Goal: Check status

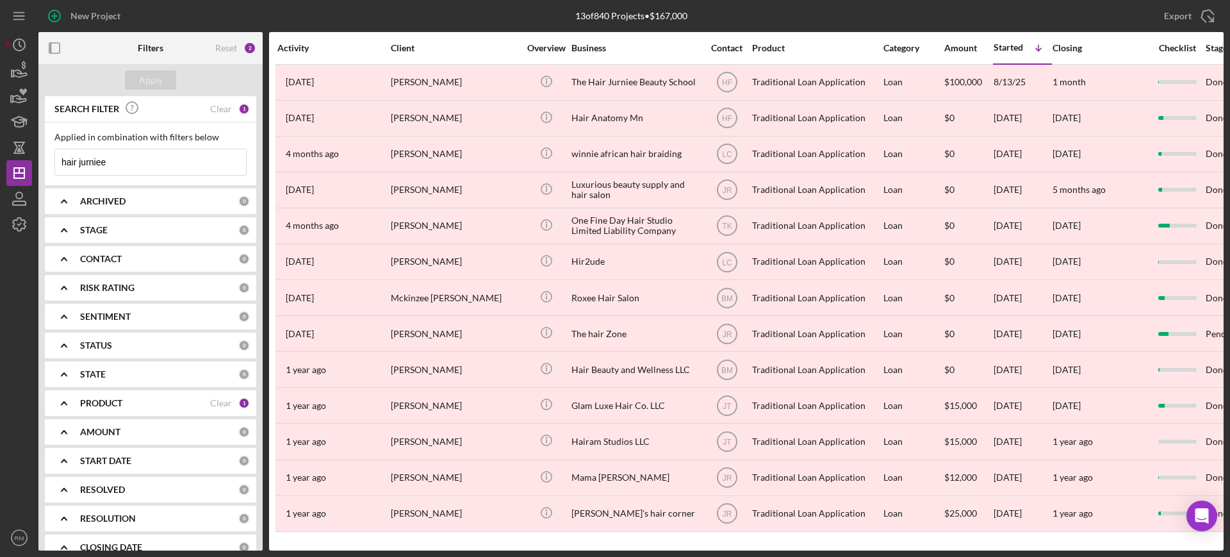
click at [145, 159] on input "hair jurniee" at bounding box center [150, 162] width 191 height 26
type input "h"
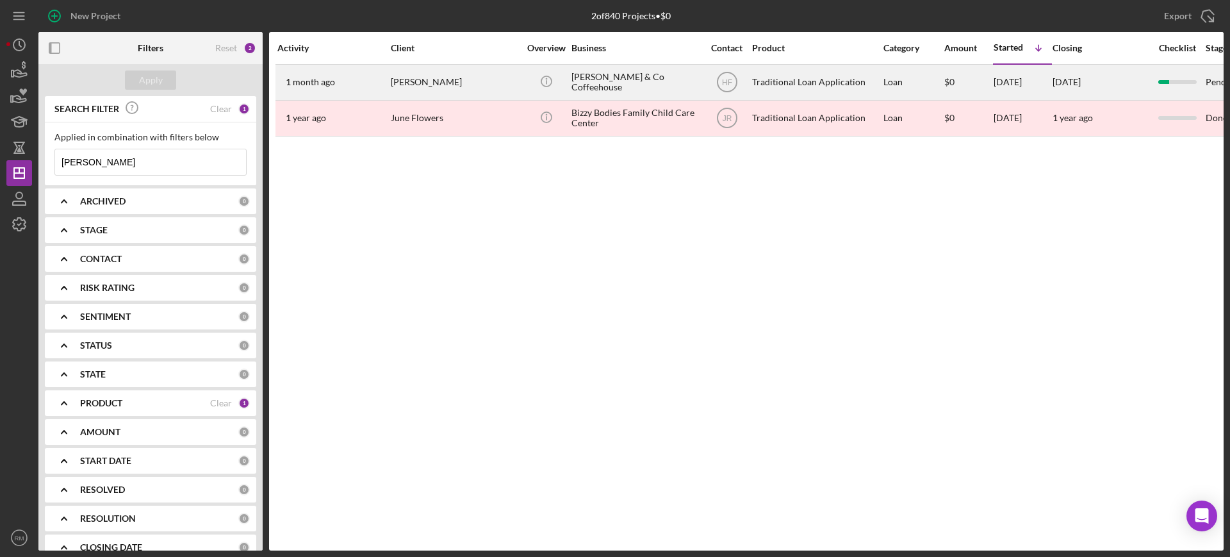
type input "[PERSON_NAME]"
click at [418, 86] on div "[PERSON_NAME]" at bounding box center [455, 82] width 128 height 34
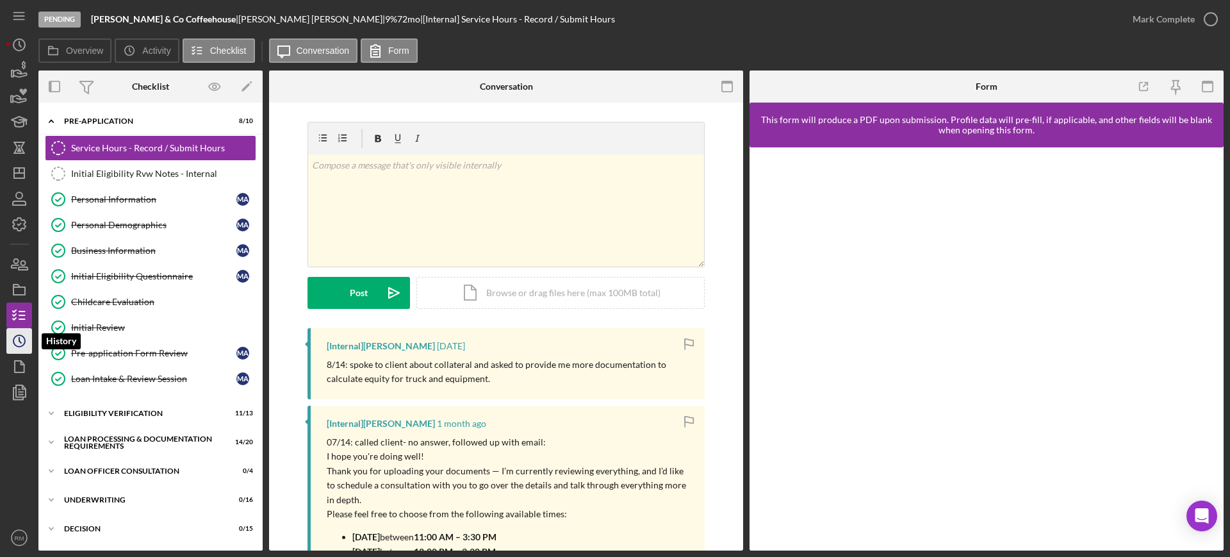
click at [18, 336] on icon "Icon/History" at bounding box center [19, 341] width 32 height 32
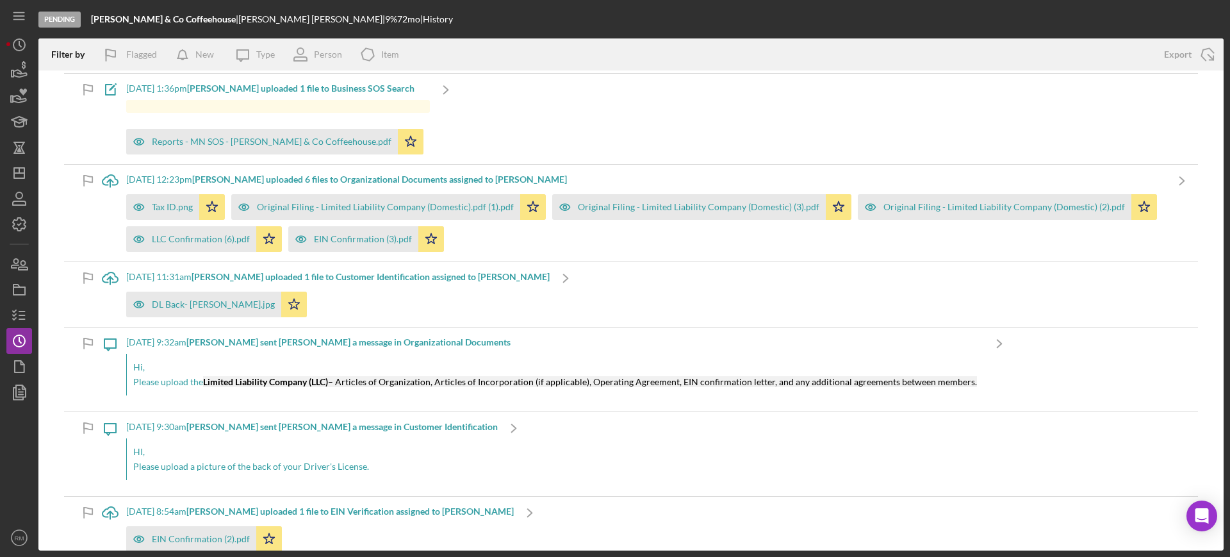
scroll to position [9987, 0]
